Goal: Task Accomplishment & Management: Manage account settings

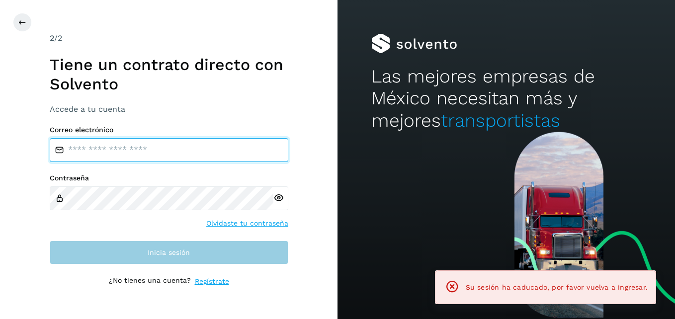
type input "**********"
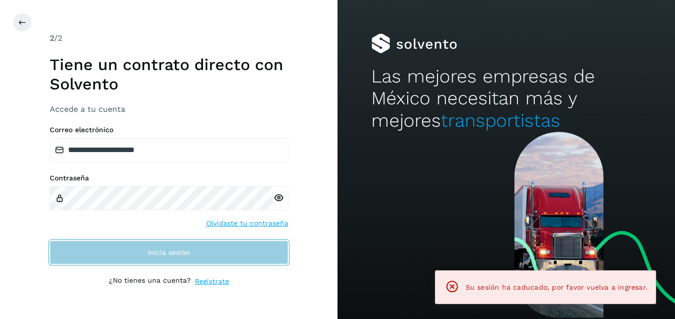
click at [153, 248] on button "Inicia sesión" at bounding box center [169, 252] width 238 height 24
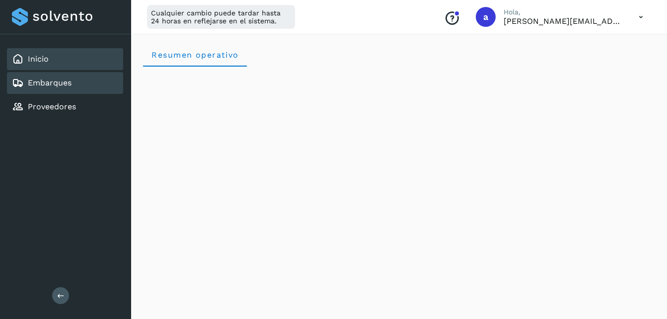
click at [67, 79] on link "Embarques" at bounding box center [50, 82] width 44 height 9
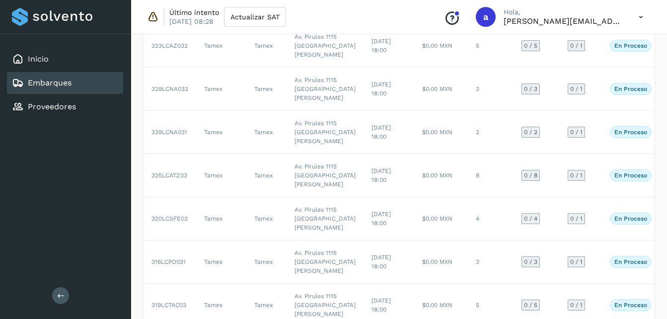
scroll to position [85, 0]
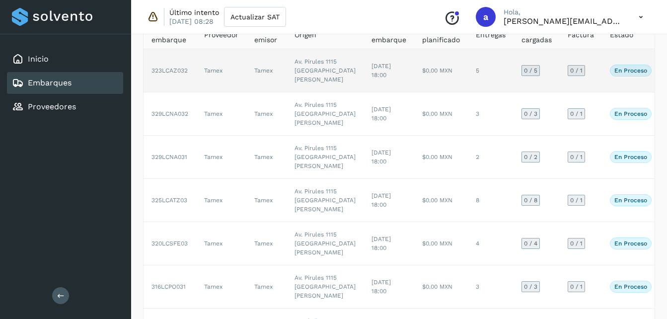
click at [253, 83] on td "Tamex" at bounding box center [266, 70] width 40 height 43
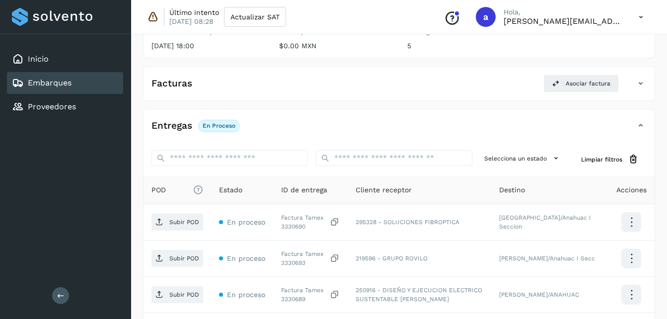
scroll to position [154, 0]
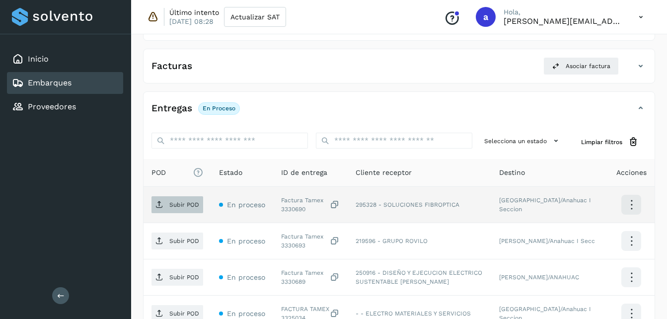
click at [178, 206] on p "Subir POD" at bounding box center [184, 204] width 30 height 7
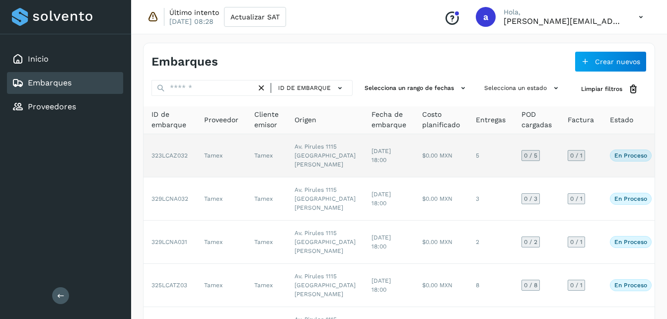
click at [188, 161] on td "323LCAZ032" at bounding box center [170, 155] width 53 height 43
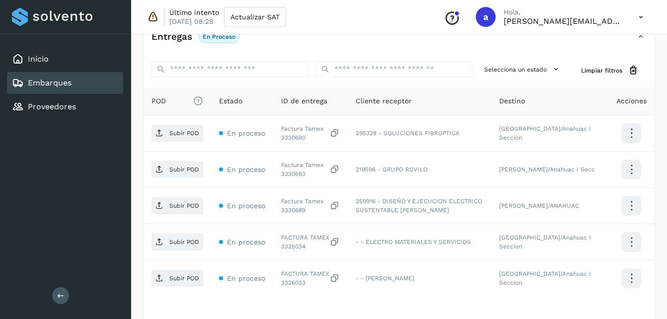
scroll to position [235, 0]
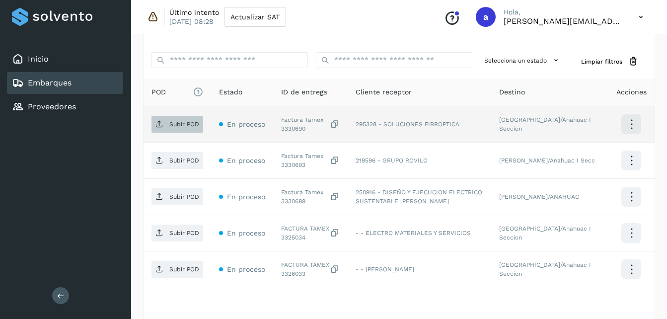
click at [165, 121] on span "Subir POD" at bounding box center [178, 124] width 52 height 16
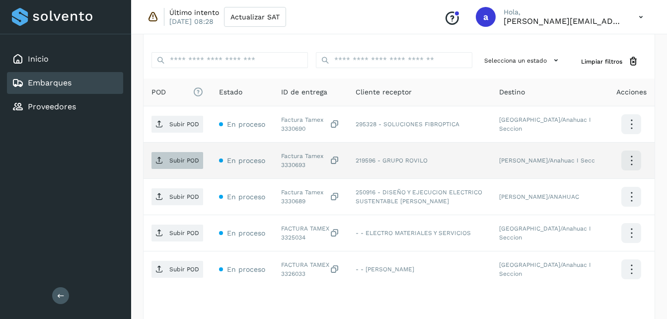
click at [181, 158] on p "Subir POD" at bounding box center [184, 160] width 30 height 7
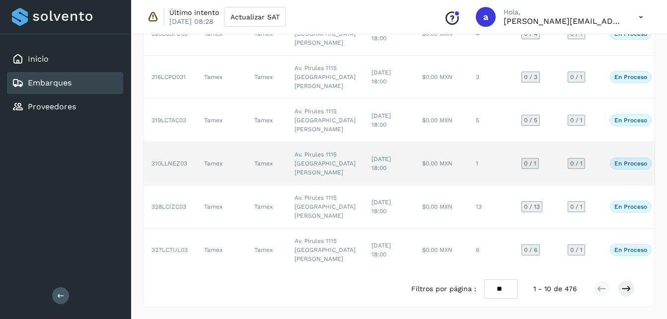
click at [364, 142] on td "[DATE] 18:00" at bounding box center [389, 163] width 51 height 43
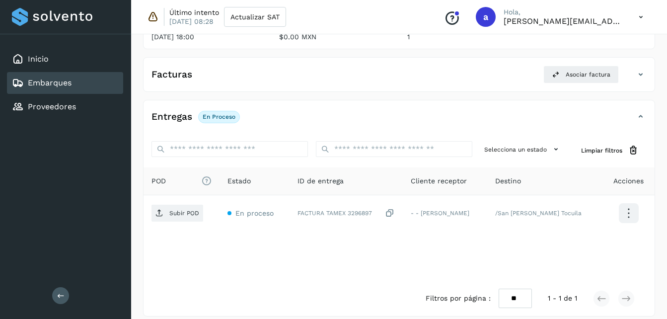
scroll to position [155, 0]
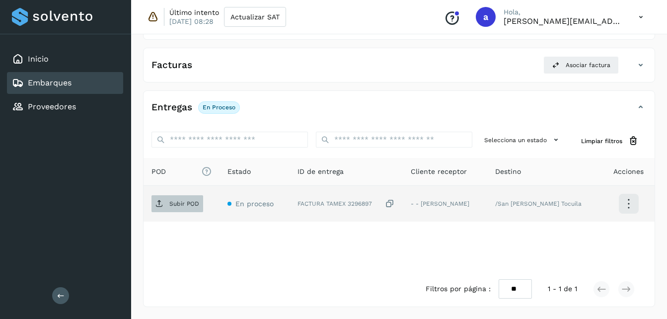
click at [164, 203] on span "Subir POD" at bounding box center [178, 204] width 52 height 16
